Goal: Information Seeking & Learning: Understand process/instructions

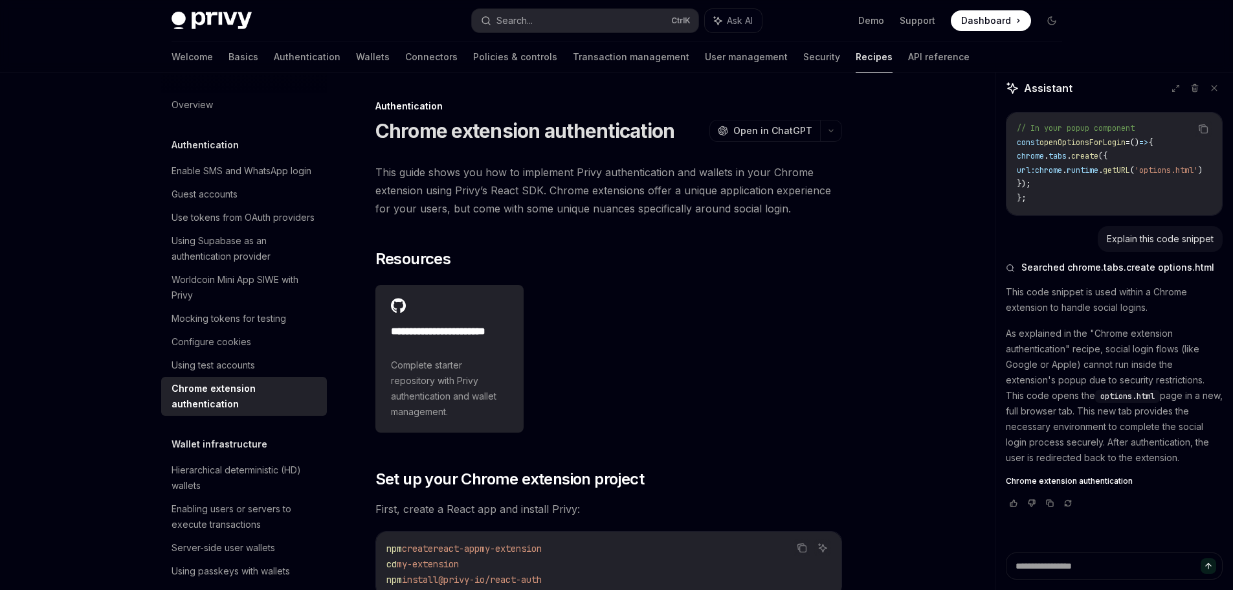
click at [717, 203] on span "This guide shows you how to implement Privy authentication and wallets in your …" at bounding box center [609, 190] width 467 height 54
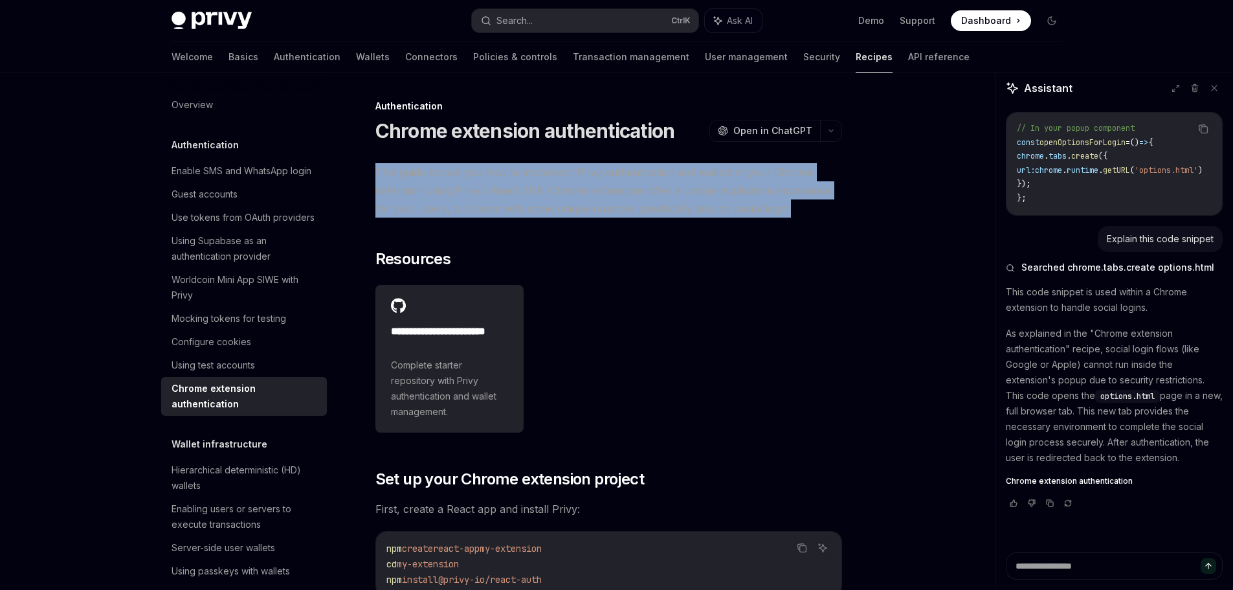
drag, startPoint x: 381, startPoint y: 172, endPoint x: 787, endPoint y: 212, distance: 408.6
click at [787, 212] on span "This guide shows you how to implement Privy authentication and wallets in your …" at bounding box center [609, 190] width 467 height 54
click at [787, 210] on span "This guide shows you how to implement Privy authentication and wallets in your …" at bounding box center [609, 190] width 467 height 54
drag, startPoint x: 763, startPoint y: 208, endPoint x: 376, endPoint y: 170, distance: 389.1
click at [376, 170] on span "This guide shows you how to implement Privy authentication and wallets in your …" at bounding box center [609, 190] width 467 height 54
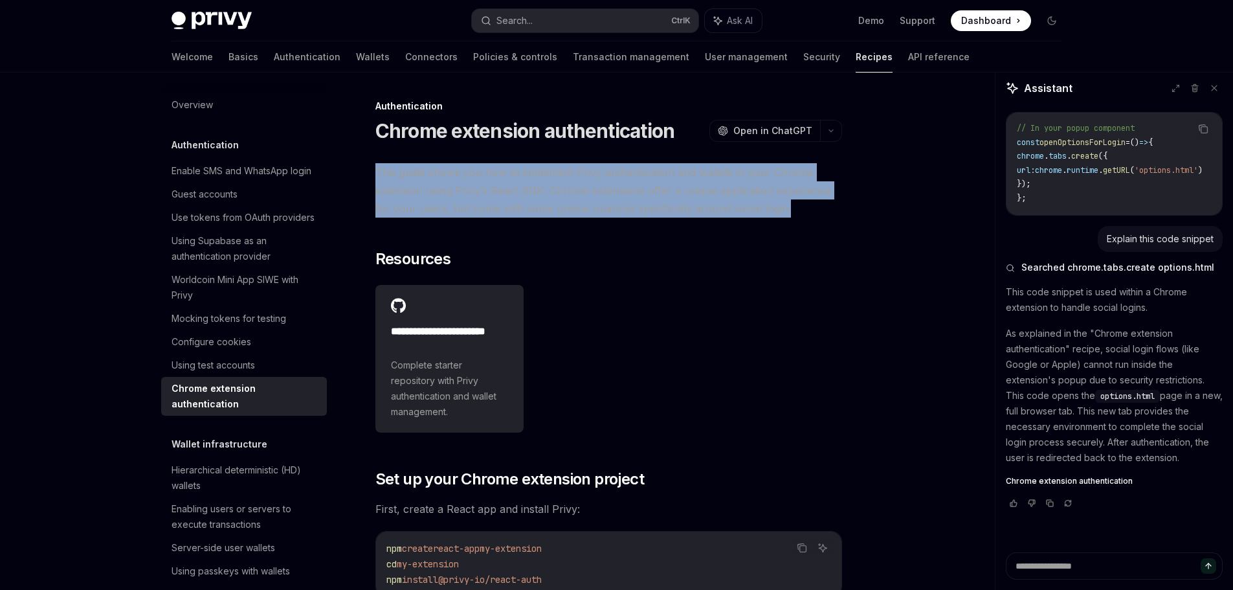
click at [376, 170] on span "This guide shows you how to implement Privy authentication and wallets in your …" at bounding box center [609, 190] width 467 height 54
drag, startPoint x: 374, startPoint y: 168, endPoint x: 784, endPoint y: 208, distance: 411.9
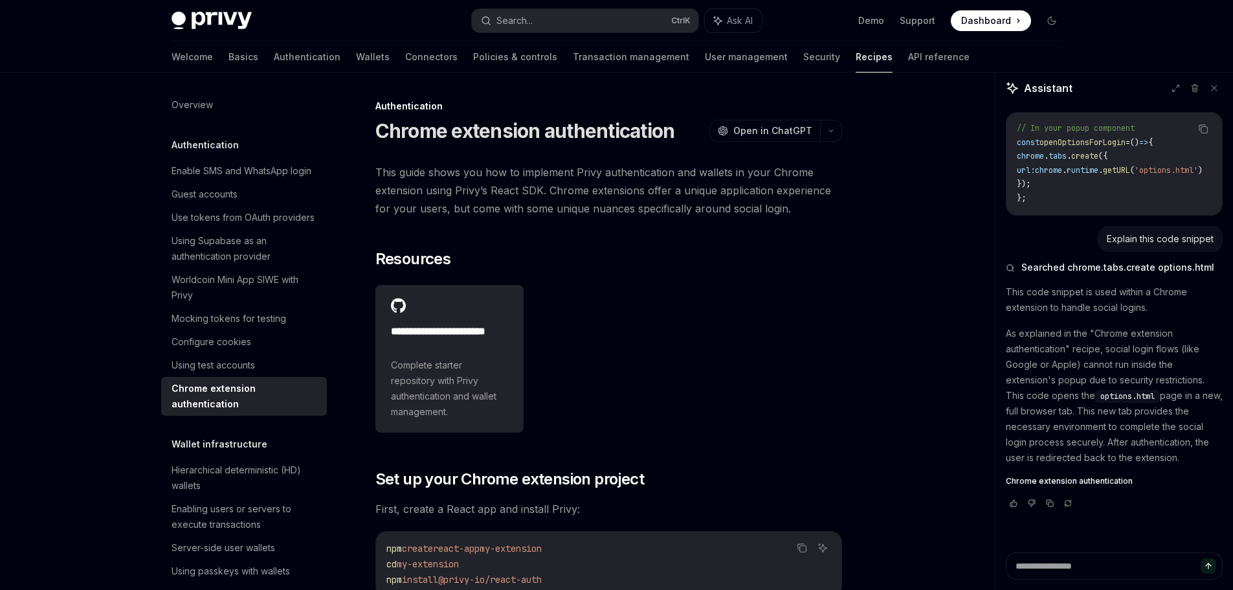
click at [792, 209] on span "This guide shows you how to implement Privy authentication and wallets in your …" at bounding box center [609, 190] width 467 height 54
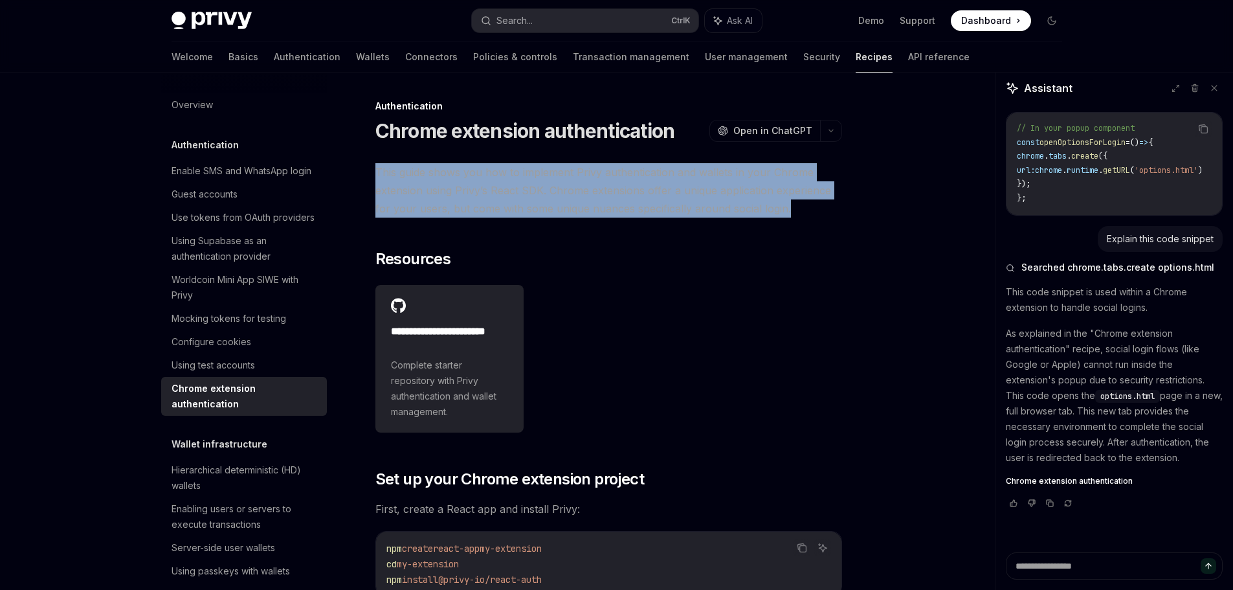
drag, startPoint x: 791, startPoint y: 210, endPoint x: 378, endPoint y: 175, distance: 414.6
click at [378, 175] on span "This guide shows you how to implement Privy authentication and wallets in your …" at bounding box center [609, 190] width 467 height 54
click at [377, 174] on span "This guide shows you how to implement Privy authentication and wallets in your …" at bounding box center [609, 190] width 467 height 54
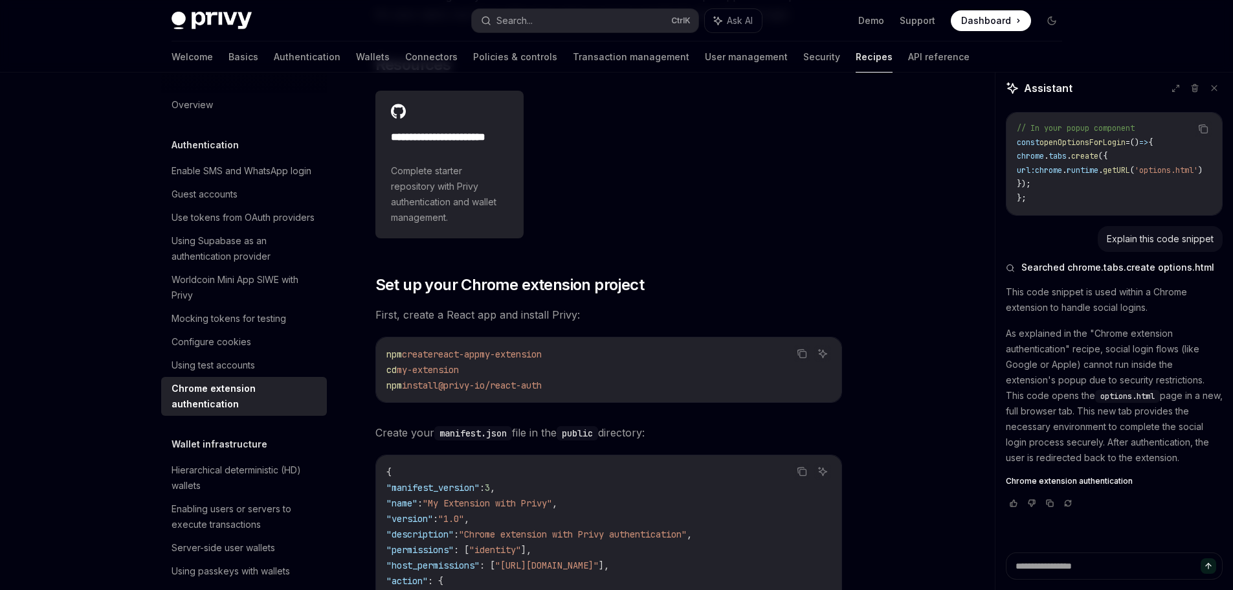
scroll to position [324, 0]
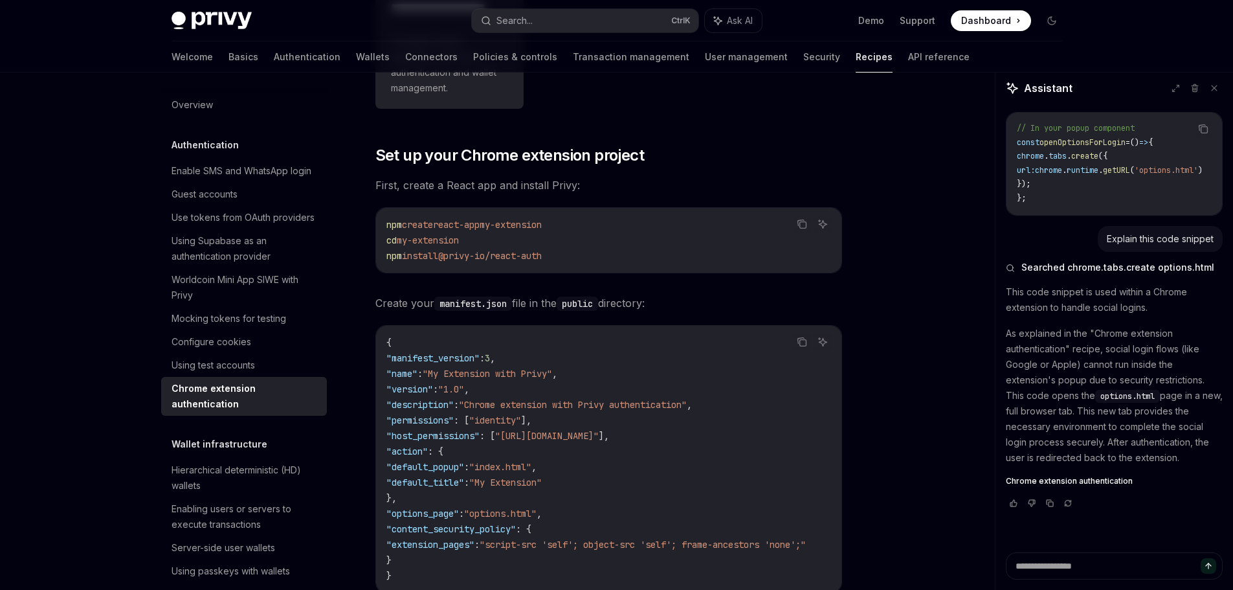
drag, startPoint x: 385, startPoint y: 223, endPoint x: 570, endPoint y: 226, distance: 185.2
click at [570, 226] on div "npm create react-app my-extension cd my-extension npm install @privy-io/react-a…" at bounding box center [609, 240] width 466 height 65
click at [570, 226] on code "npm create react-app my-extension cd my-extension npm install @privy-io/react-a…" at bounding box center [609, 240] width 445 height 47
click at [504, 224] on span "my-extension" at bounding box center [511, 225] width 62 height 12
drag, startPoint x: 440, startPoint y: 223, endPoint x: 565, endPoint y: 225, distance: 124.3
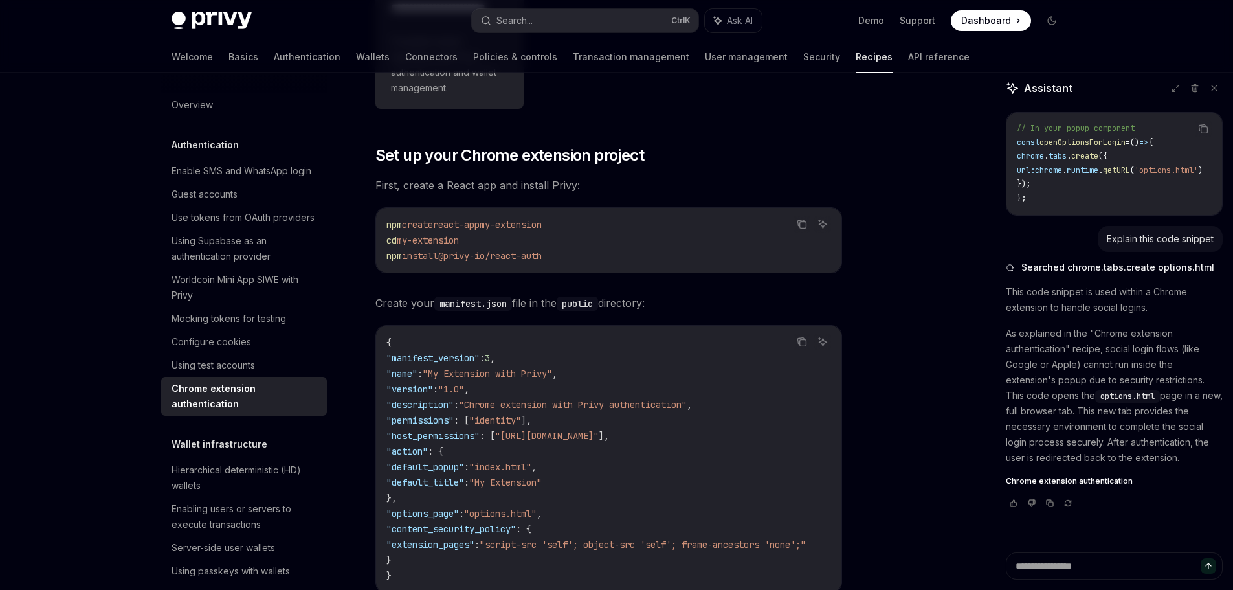
click at [542, 225] on span "npm create react-app my-extension" at bounding box center [464, 225] width 155 height 12
click at [419, 238] on span "my-extension" at bounding box center [428, 240] width 62 height 12
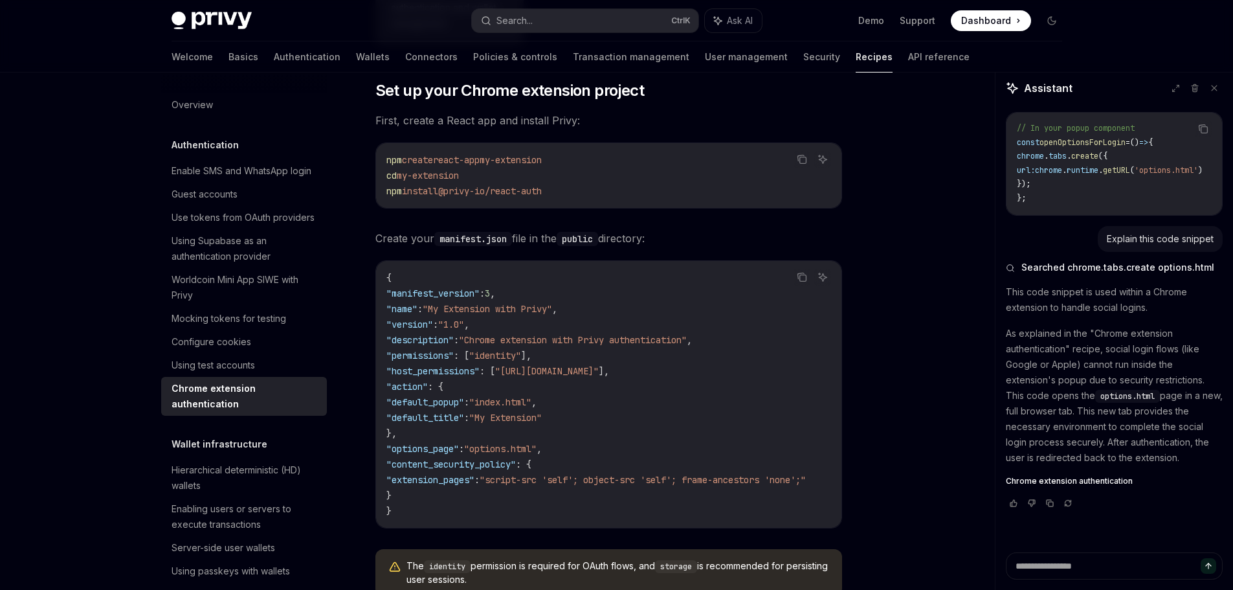
drag, startPoint x: 450, startPoint y: 190, endPoint x: 560, endPoint y: 189, distance: 110.1
click at [542, 189] on span "@privy-io/react-auth" at bounding box center [490, 191] width 104 height 12
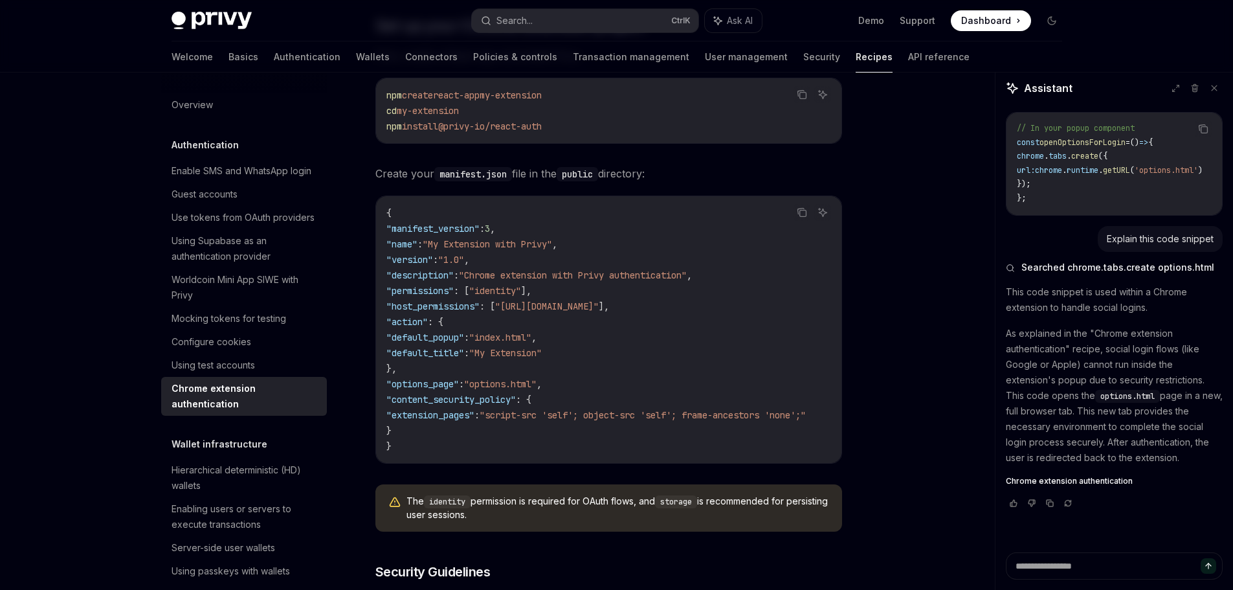
scroll to position [324, 0]
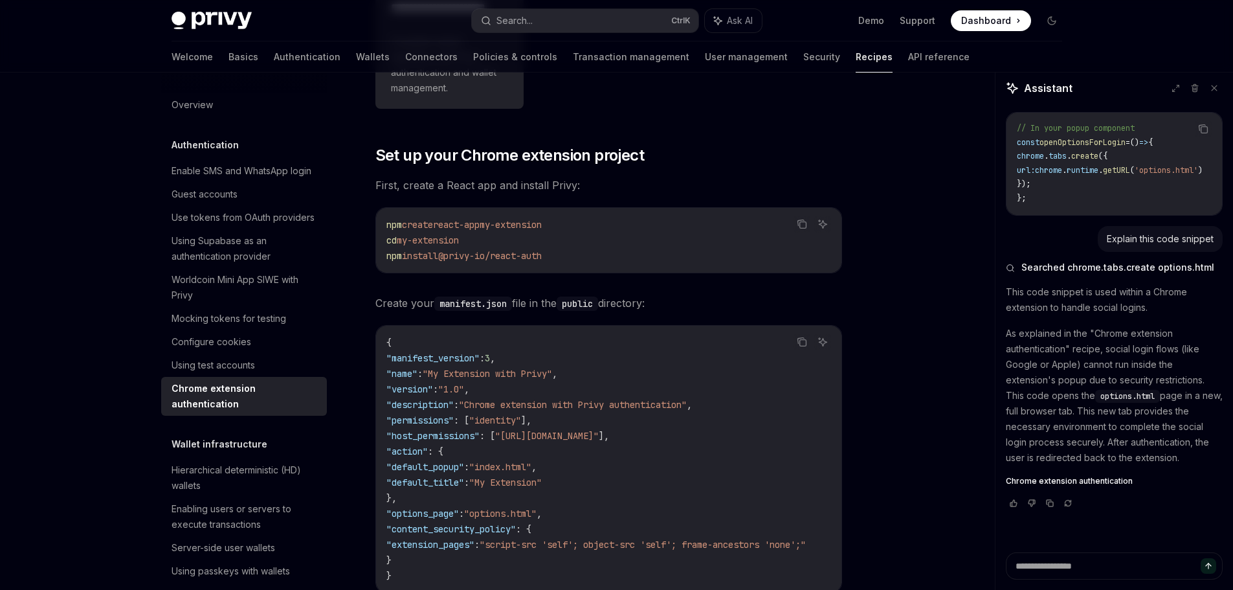
drag, startPoint x: 410, startPoint y: 258, endPoint x: 565, endPoint y: 259, distance: 154.1
click at [568, 259] on code "npm create react-app my-extension cd my-extension npm install @privy-io/react-a…" at bounding box center [609, 240] width 445 height 47
click at [540, 258] on span "@privy-io/react-auth" at bounding box center [490, 256] width 104 height 12
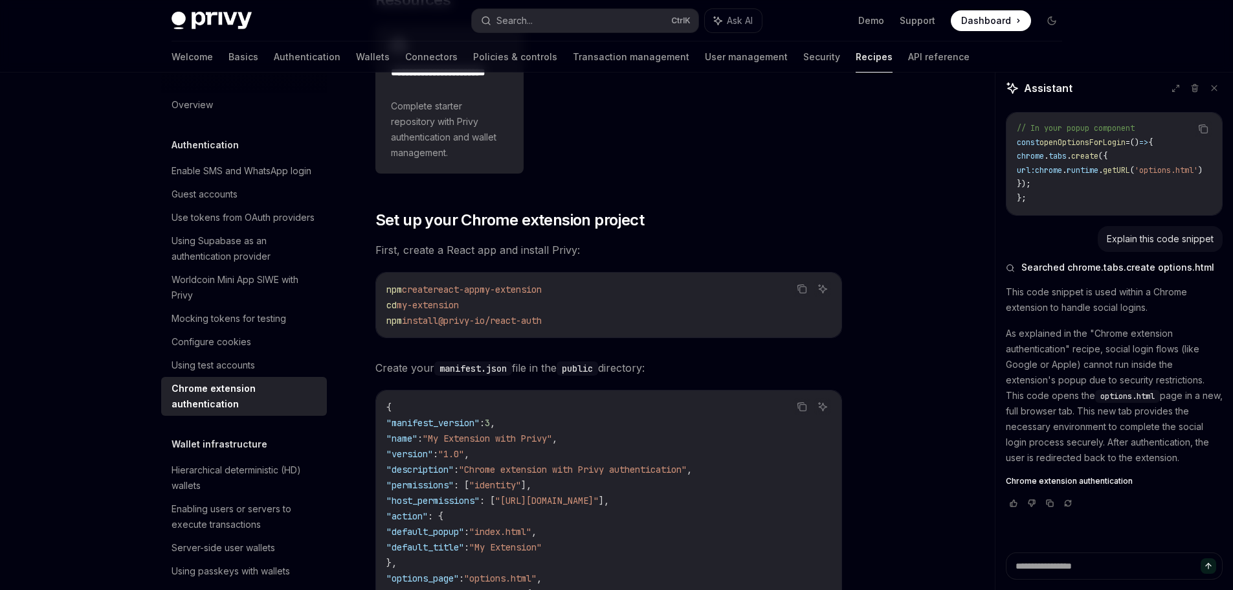
scroll to position [0, 0]
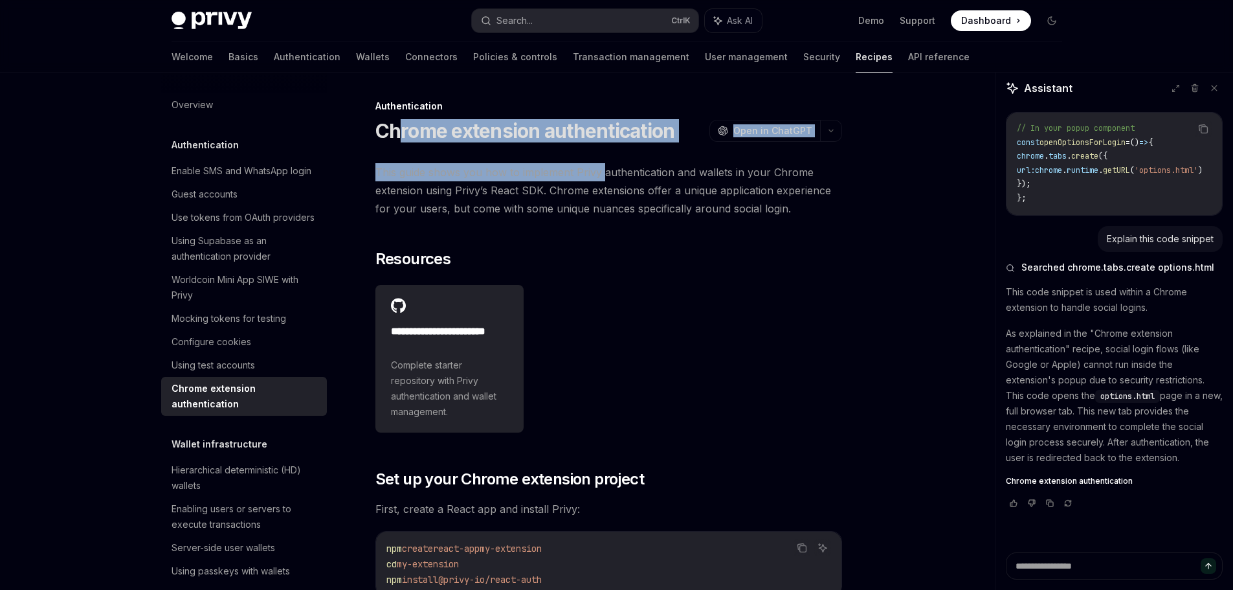
drag, startPoint x: 396, startPoint y: 134, endPoint x: 608, endPoint y: 154, distance: 212.7
drag, startPoint x: 581, startPoint y: 153, endPoint x: 573, endPoint y: 221, distance: 67.8
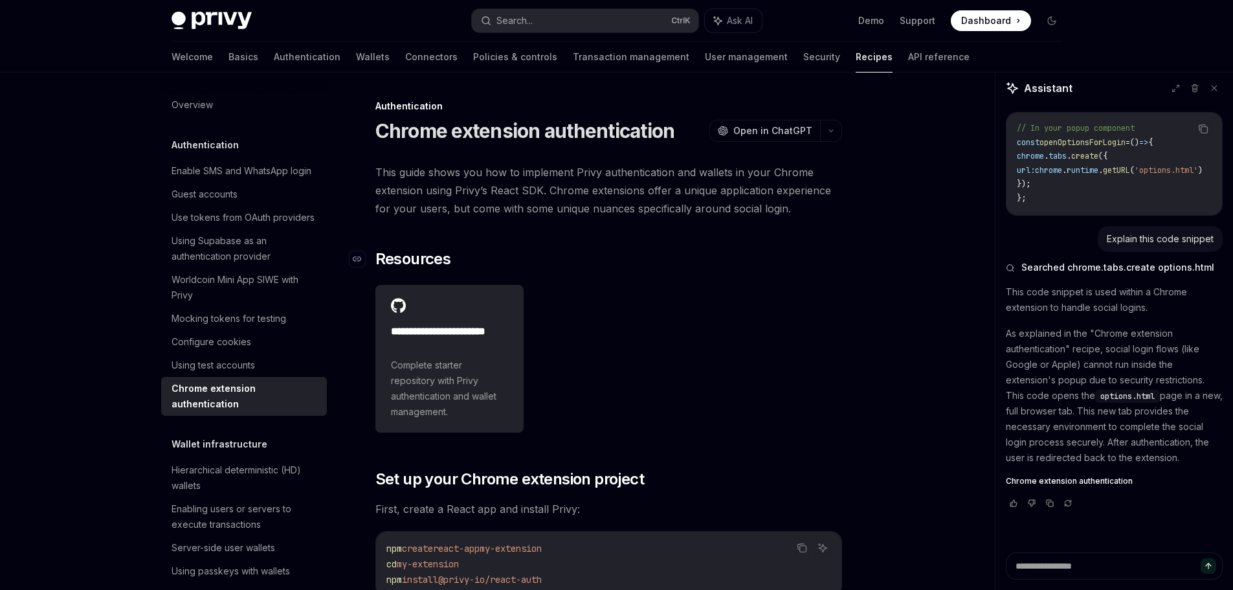
click at [605, 249] on h2 "​ Resources" at bounding box center [609, 259] width 467 height 21
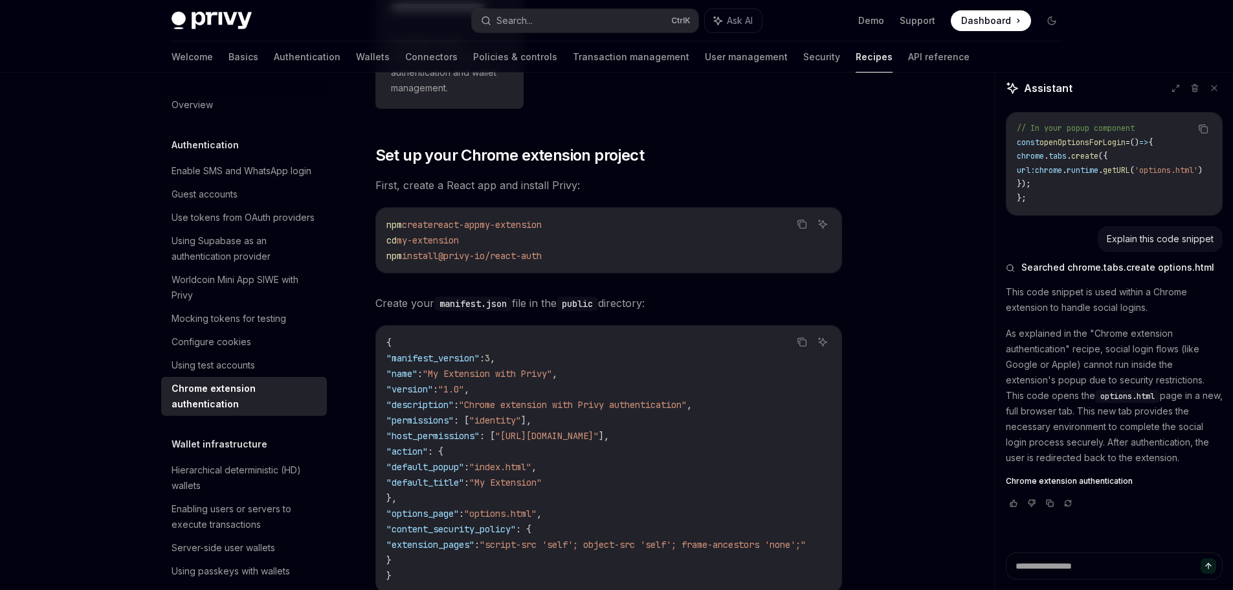
drag, startPoint x: 393, startPoint y: 228, endPoint x: 590, endPoint y: 231, distance: 197.5
click at [590, 231] on code "npm create react-app my-extension cd my-extension npm install @privy-io/react-a…" at bounding box center [609, 240] width 445 height 47
click at [542, 229] on span "my-extension" at bounding box center [511, 225] width 62 height 12
drag, startPoint x: 473, startPoint y: 238, endPoint x: 430, endPoint y: 239, distance: 42.7
click at [388, 235] on code "npm create react-app my-extension cd my-extension npm install @privy-io/react-a…" at bounding box center [609, 240] width 445 height 47
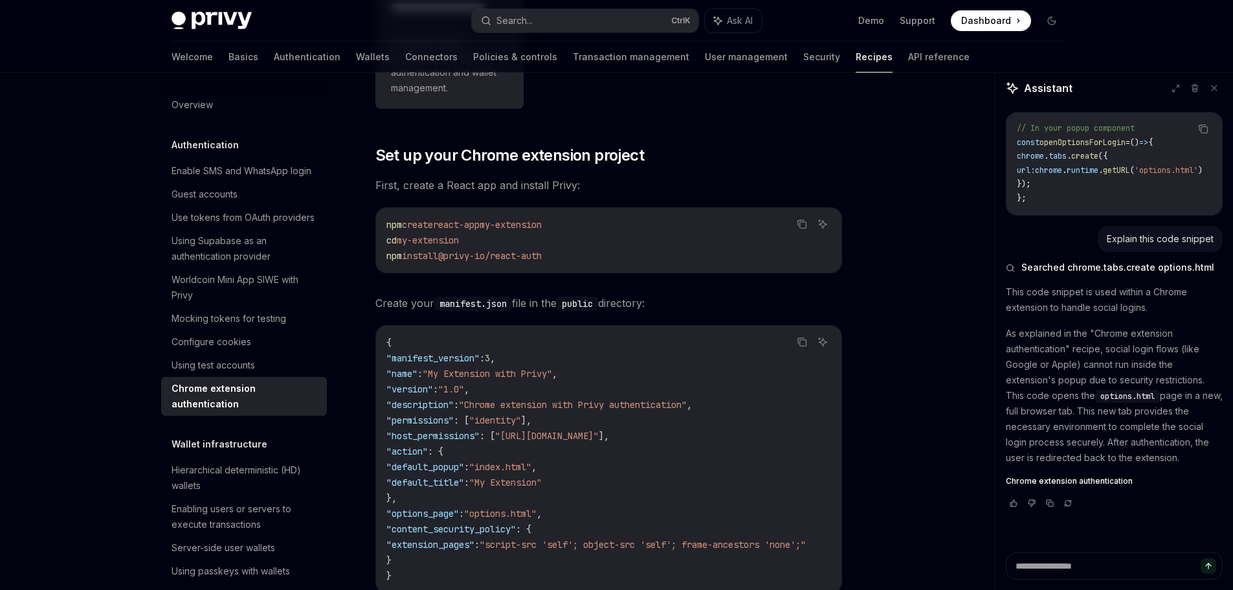
click at [495, 255] on span "@privy-io/react-auth" at bounding box center [490, 256] width 104 height 12
drag, startPoint x: 477, startPoint y: 254, endPoint x: 561, endPoint y: 260, distance: 85.0
click at [542, 258] on span "npm install @privy-io/react-auth" at bounding box center [464, 256] width 155 height 12
click at [542, 256] on span "@privy-io/react-auth" at bounding box center [490, 256] width 104 height 12
drag, startPoint x: 559, startPoint y: 257, endPoint x: 384, endPoint y: 256, distance: 175.5
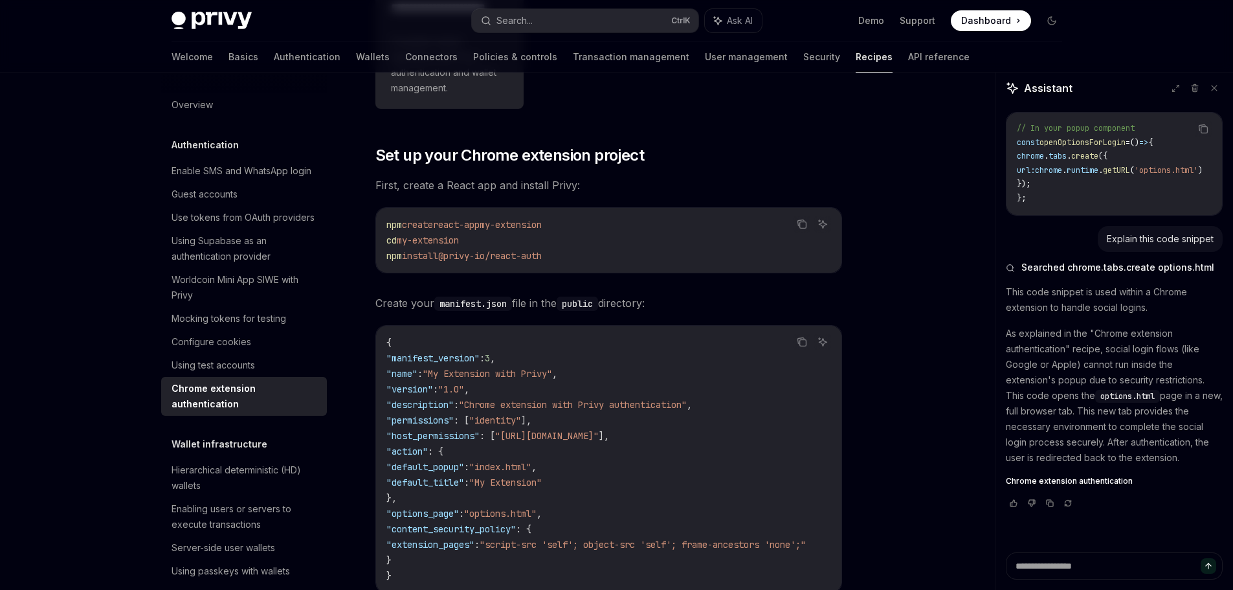
click at [384, 256] on div "npm create react-app my-extension cd my-extension npm install @privy-io/react-a…" at bounding box center [609, 240] width 466 height 65
click at [388, 254] on span "npm" at bounding box center [395, 256] width 16 height 12
drag, startPoint x: 388, startPoint y: 254, endPoint x: 543, endPoint y: 256, distance: 154.8
click at [542, 256] on span "npm install @privy-io/react-auth" at bounding box center [464, 256] width 155 height 12
click at [542, 256] on span "@privy-io/react-auth" at bounding box center [490, 256] width 104 height 12
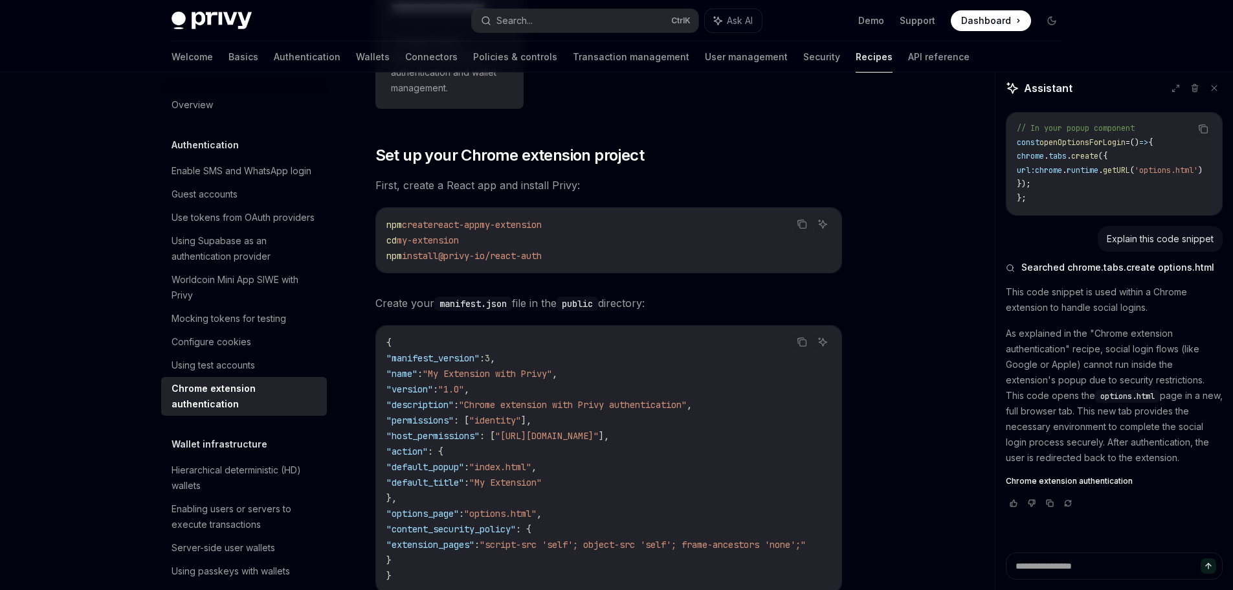
drag, startPoint x: 559, startPoint y: 256, endPoint x: 383, endPoint y: 256, distance: 176.1
click at [383, 256] on div "npm create react-app my-extension cd my-extension npm install @privy-io/react-a…" at bounding box center [609, 240] width 466 height 65
click at [391, 254] on span "npm" at bounding box center [395, 256] width 16 height 12
drag, startPoint x: 557, startPoint y: 254, endPoint x: 426, endPoint y: 260, distance: 131.5
click at [431, 260] on span "npm install @privy-io/react-auth" at bounding box center [464, 256] width 155 height 12
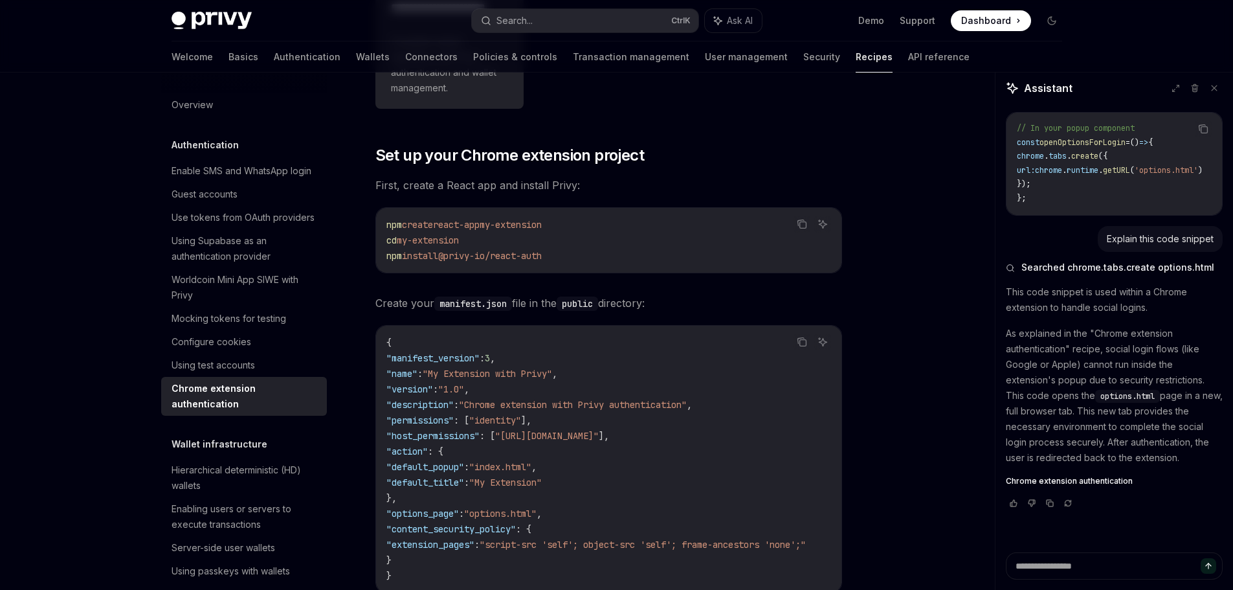
click at [400, 257] on span "npm" at bounding box center [395, 256] width 16 height 12
drag, startPoint x: 384, startPoint y: 256, endPoint x: 564, endPoint y: 262, distance: 180.1
click at [564, 262] on div "npm create react-app my-extension cd my-extension npm install @privy-io/react-a…" at bounding box center [609, 240] width 466 height 65
click at [565, 257] on code "npm create react-app my-extension cd my-extension npm install @privy-io/react-a…" at bounding box center [609, 240] width 445 height 47
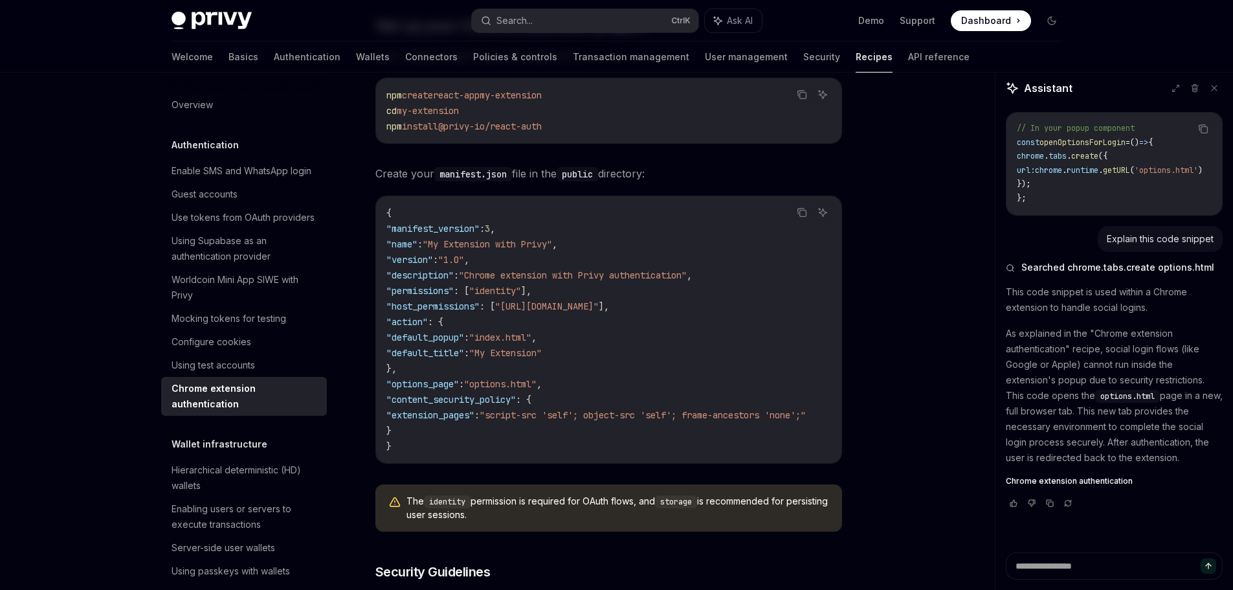
scroll to position [388, 0]
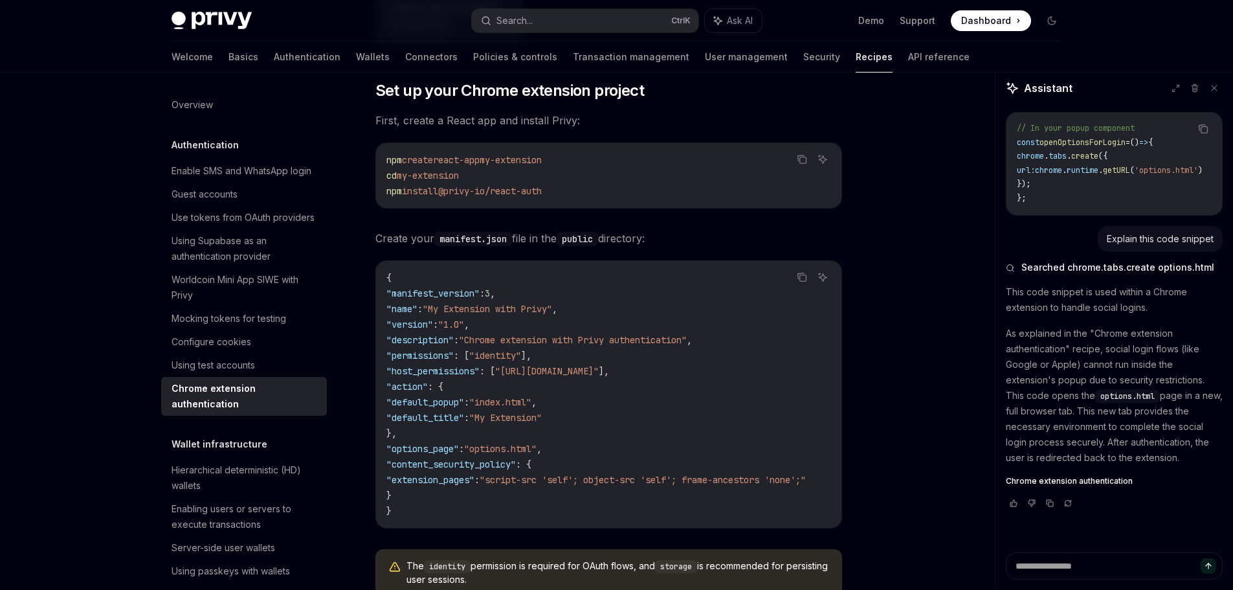
drag, startPoint x: 560, startPoint y: 194, endPoint x: 390, endPoint y: 194, distance: 169.6
click at [390, 194] on span "npm install @privy-io/react-auth" at bounding box center [464, 191] width 155 height 12
click at [390, 194] on span "npm" at bounding box center [395, 191] width 16 height 12
drag, startPoint x: 387, startPoint y: 192, endPoint x: 590, endPoint y: 195, distance: 203.3
click at [590, 195] on code "npm create react-app my-extension cd my-extension npm install @privy-io/react-a…" at bounding box center [609, 175] width 445 height 47
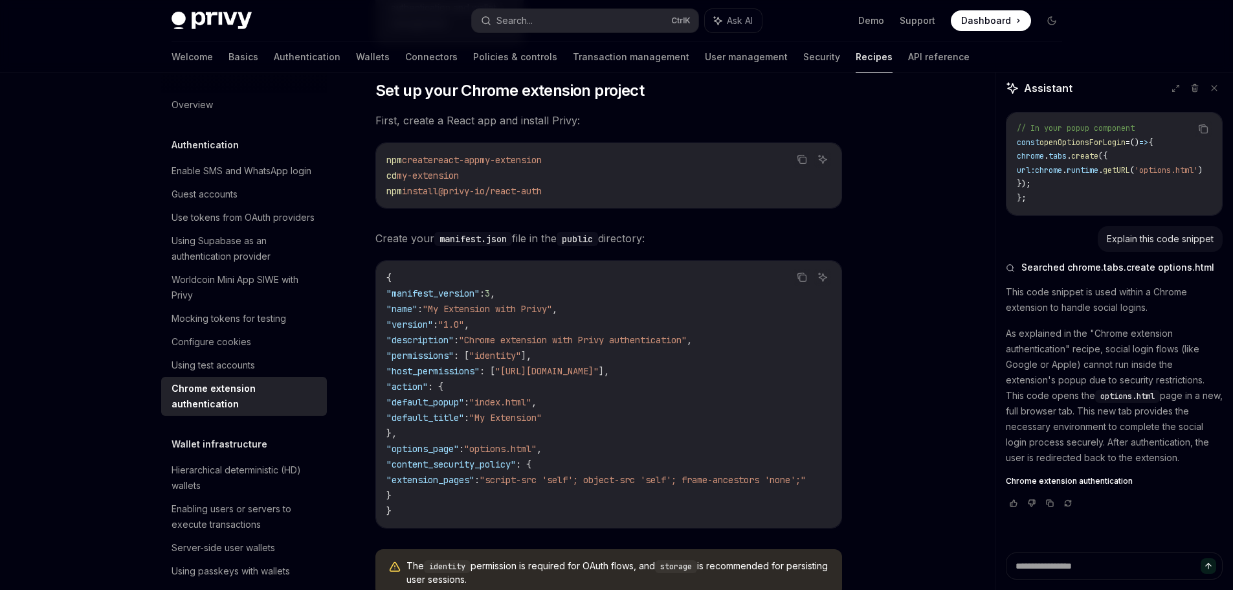
click at [542, 194] on span "@privy-io/react-auth" at bounding box center [490, 191] width 104 height 12
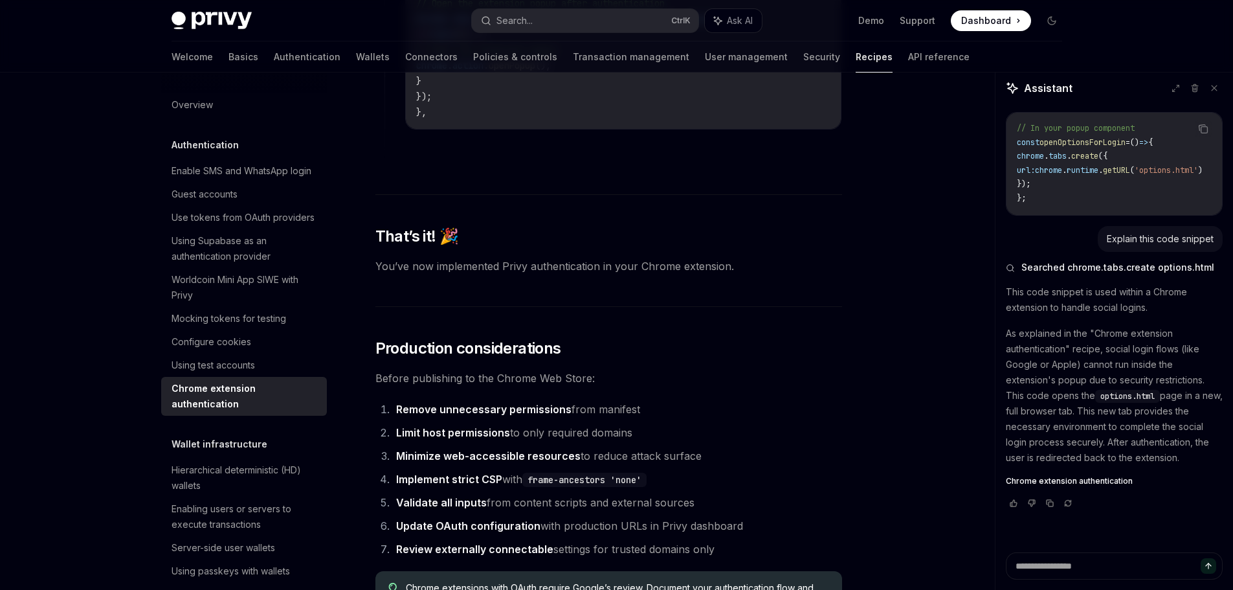
scroll to position [5214, 0]
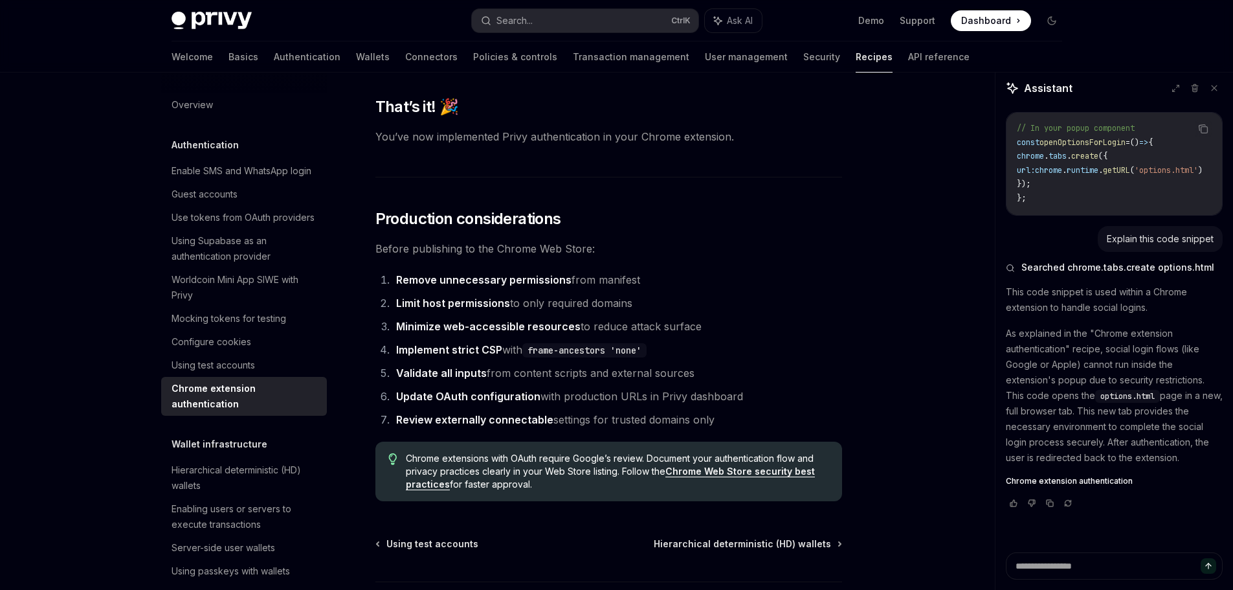
click at [719, 366] on ol "Remove unnecessary permissions from manifest Limit host permissions to only req…" at bounding box center [609, 350] width 467 height 158
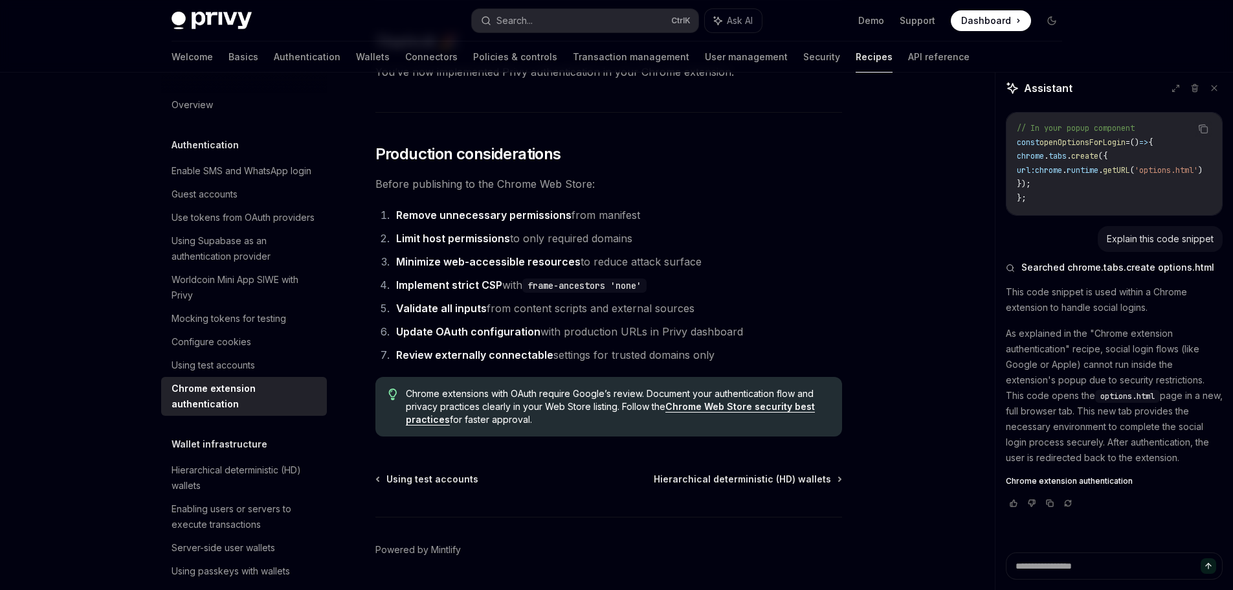
scroll to position [5344, 0]
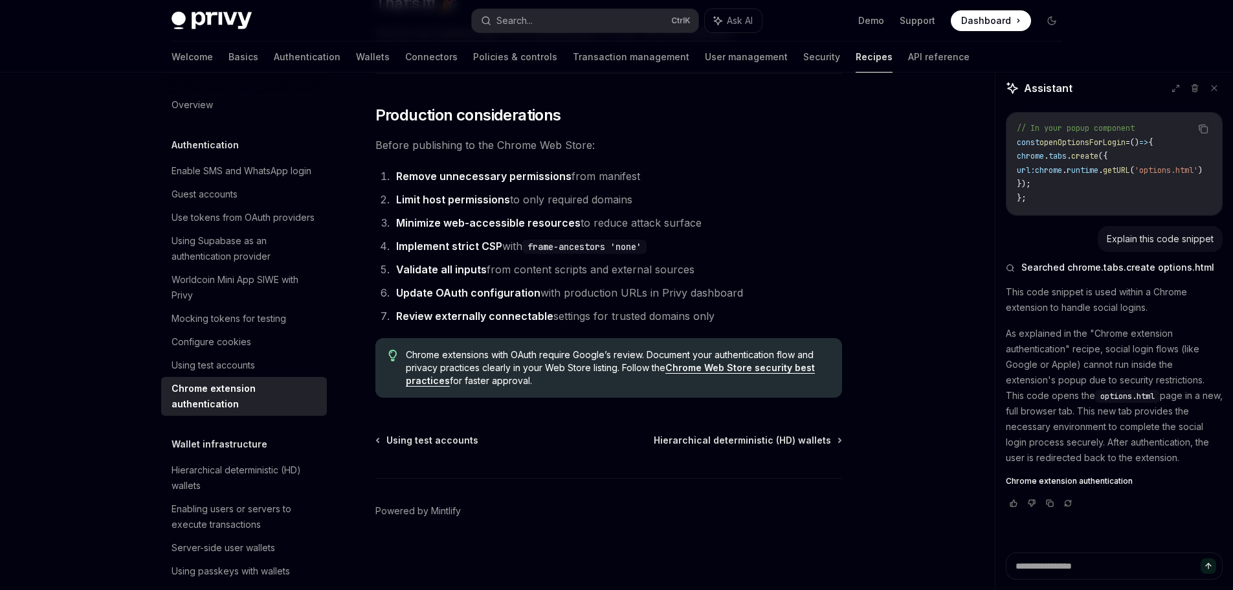
click at [639, 290] on li "Update OAuth configuration with production URLs in Privy dashboard" at bounding box center [617, 293] width 450 height 18
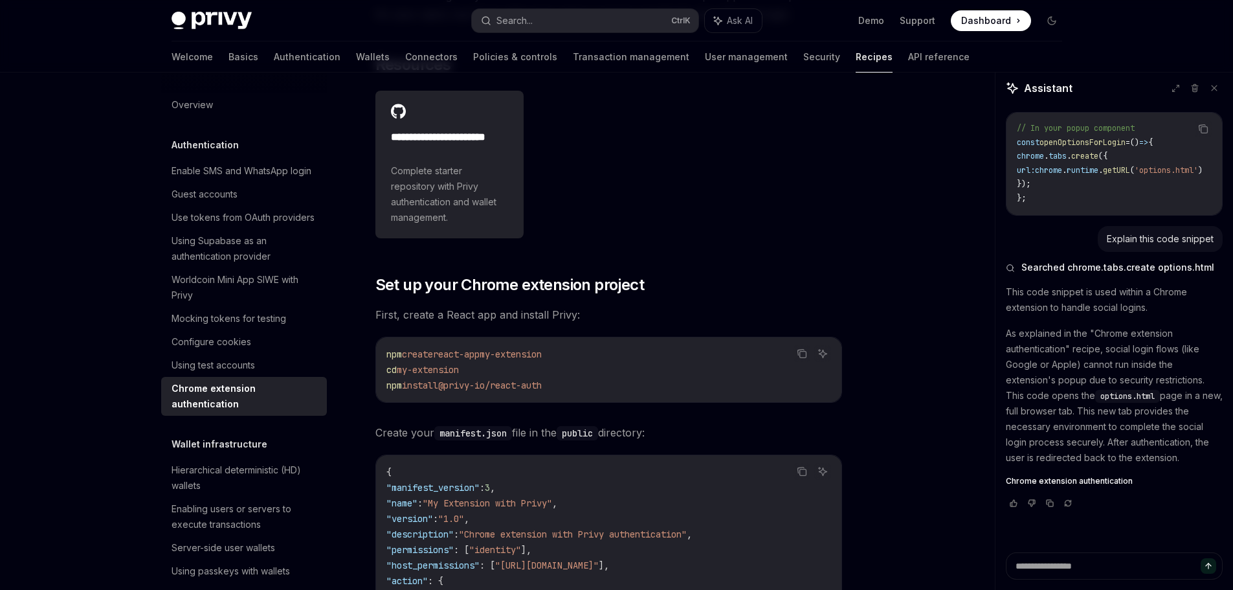
scroll to position [0, 0]
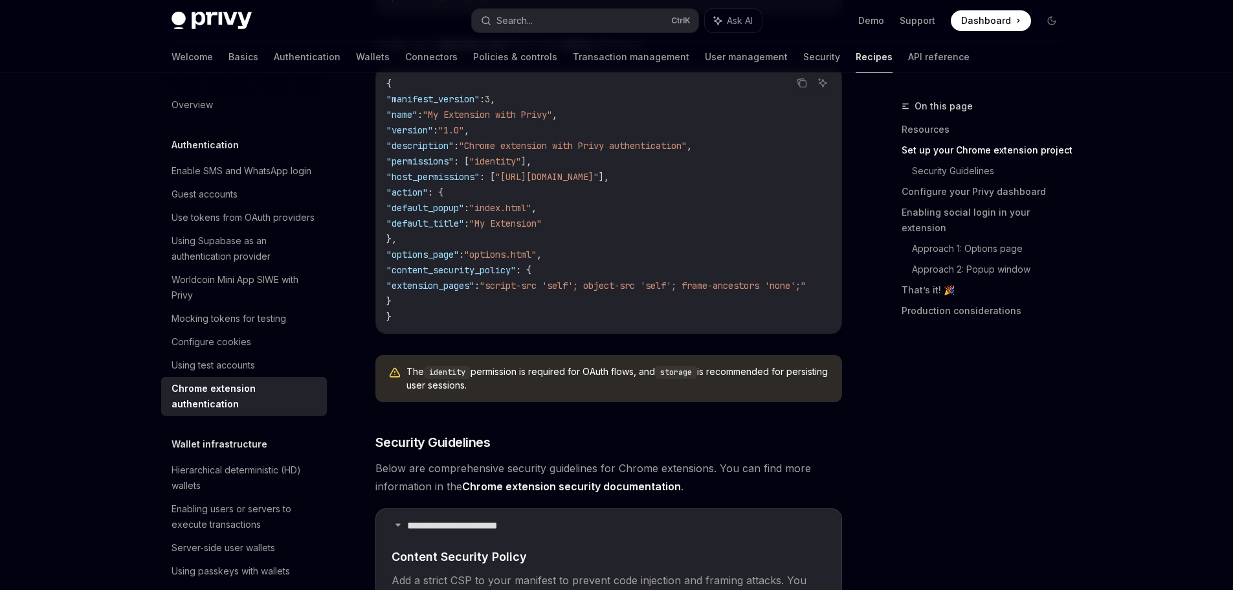
scroll to position [518, 0]
